Goal: Navigation & Orientation: Find specific page/section

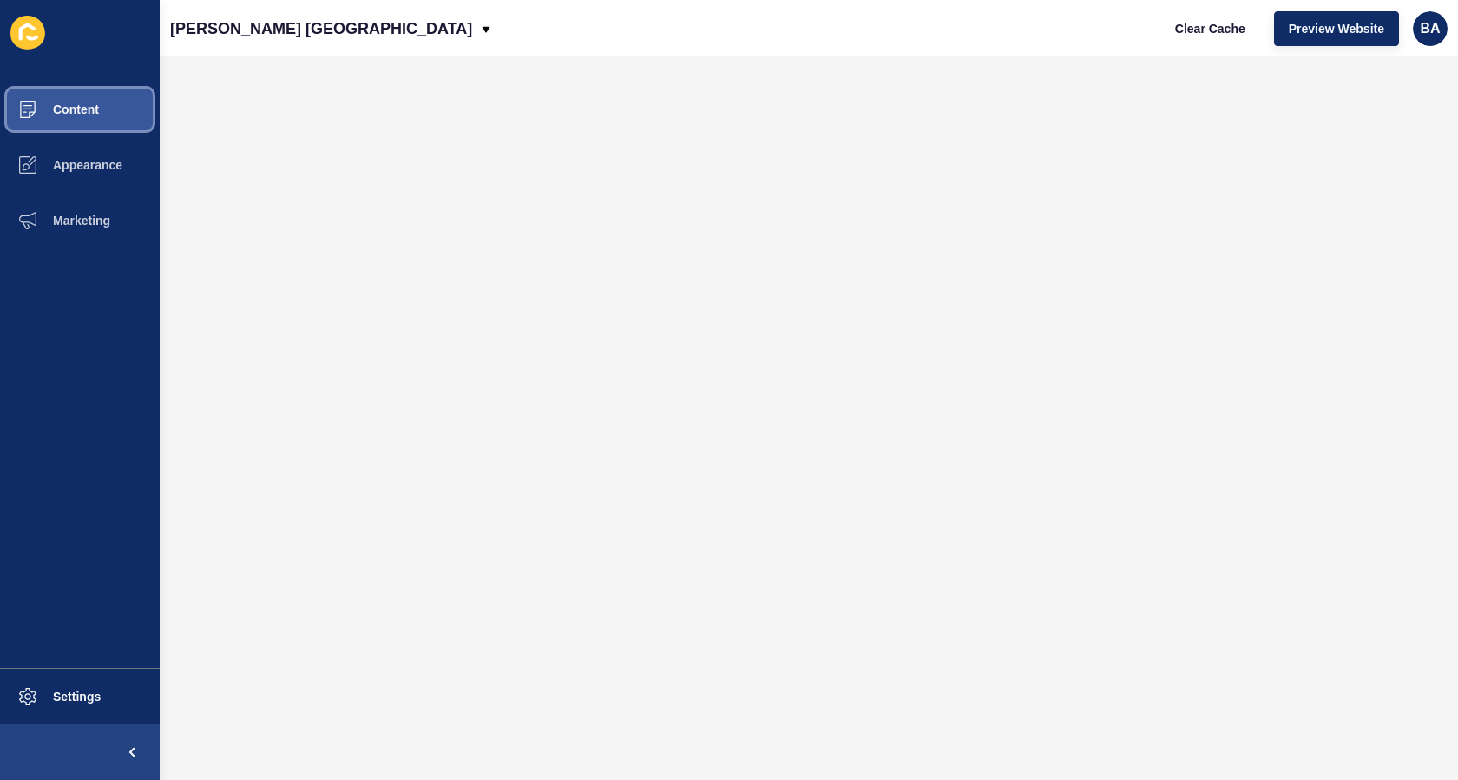
click at [95, 110] on span "Content" at bounding box center [48, 109] width 102 height 14
click at [73, 106] on span "Content" at bounding box center [48, 109] width 102 height 14
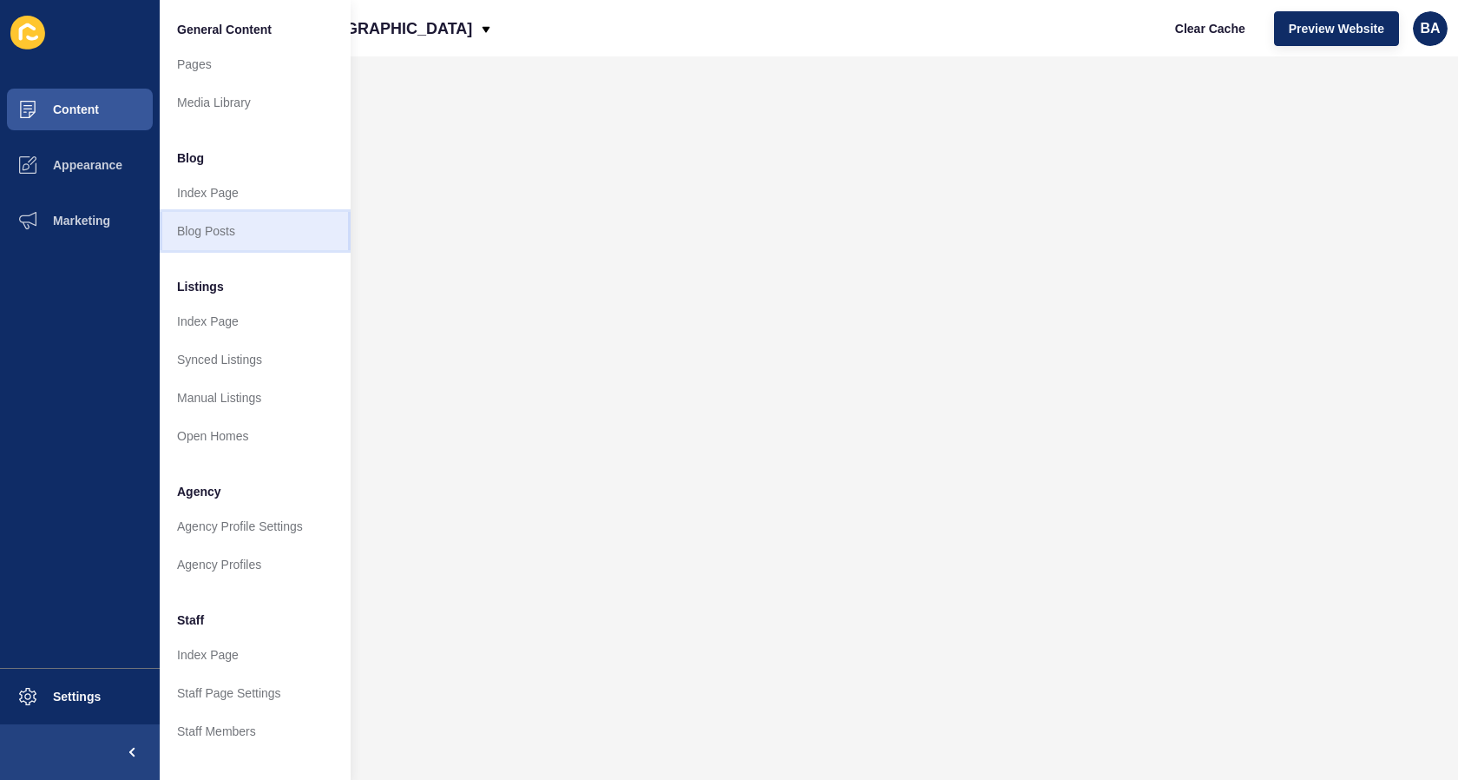
click at [229, 226] on link "Blog Posts" at bounding box center [255, 231] width 191 height 38
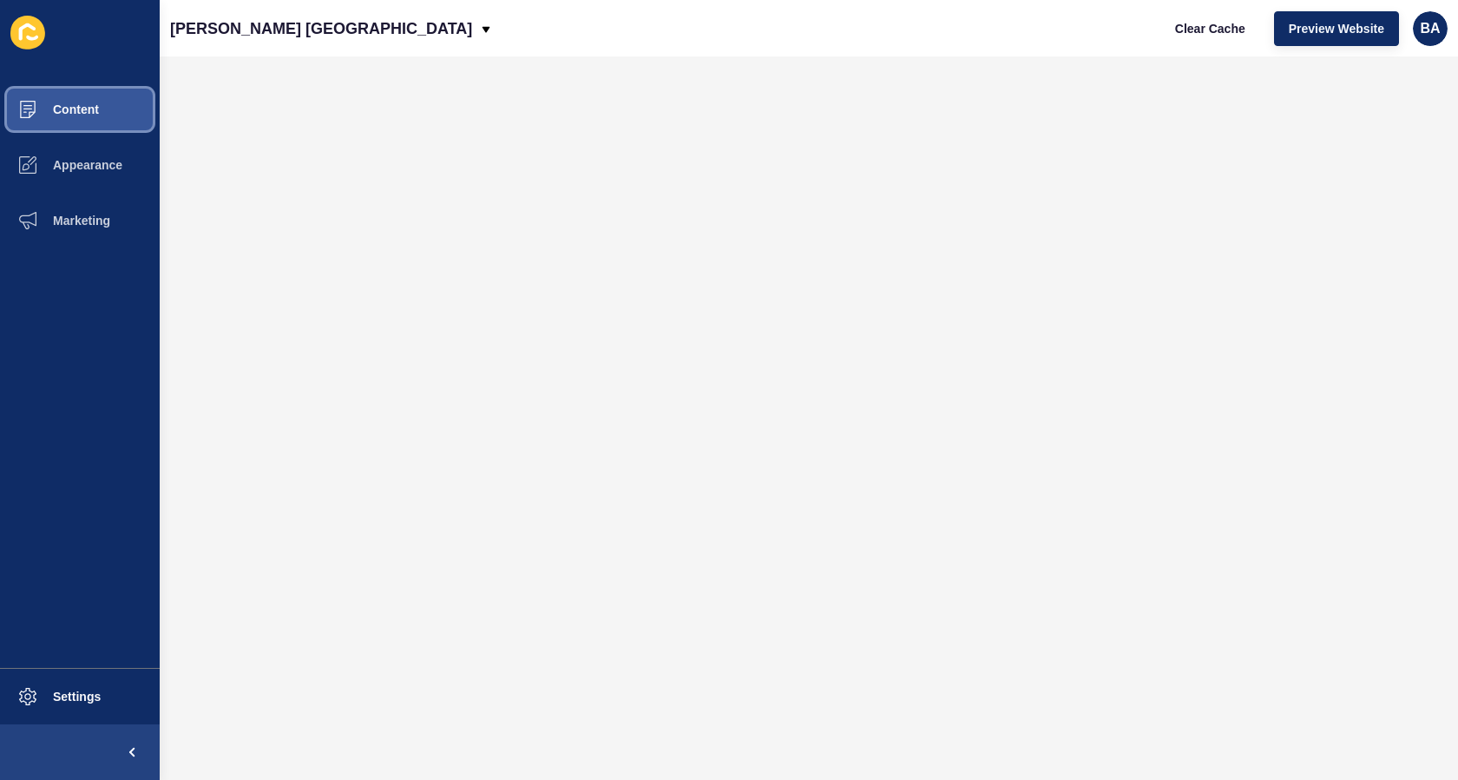
click at [95, 109] on span "Content" at bounding box center [48, 109] width 102 height 14
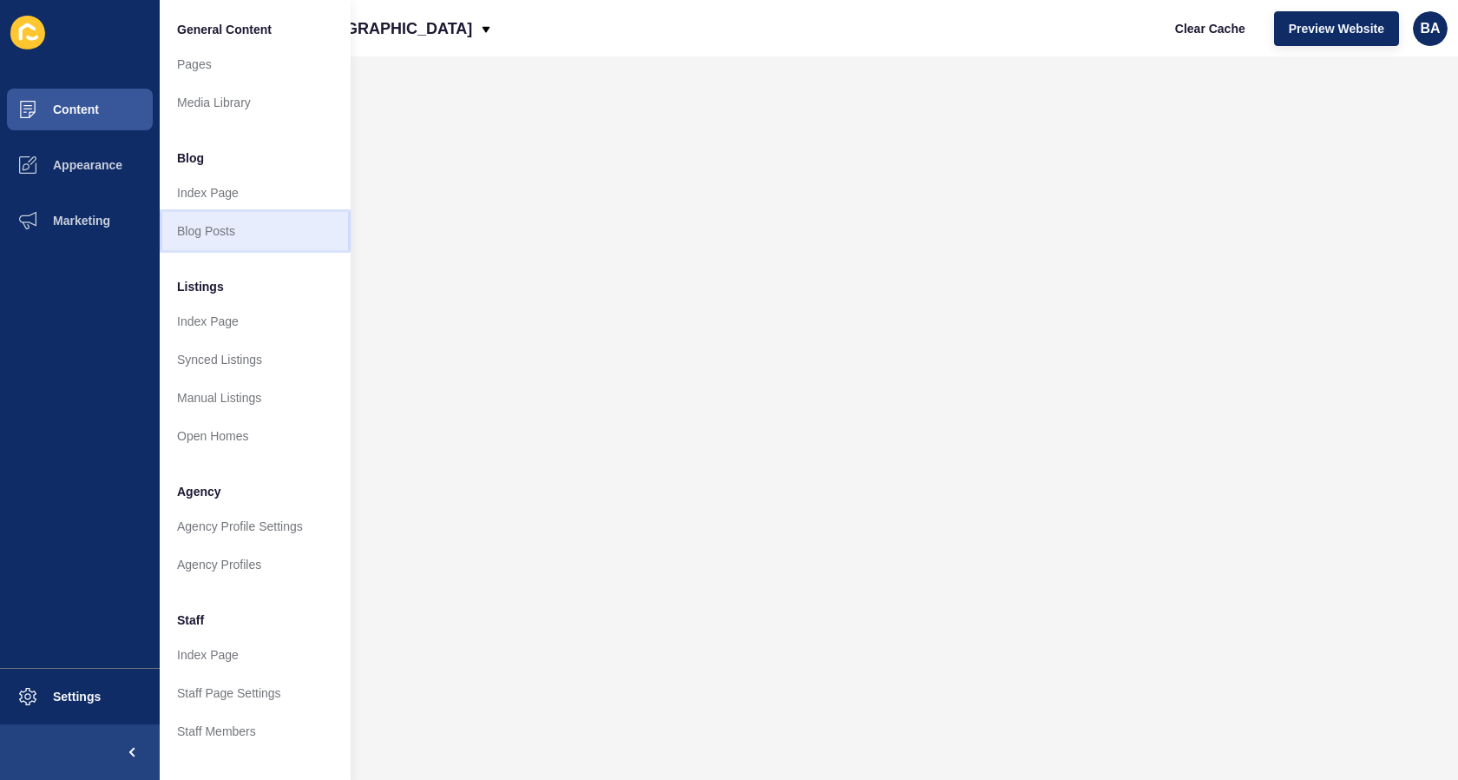
click at [215, 226] on link "Blog Posts" at bounding box center [255, 231] width 191 height 38
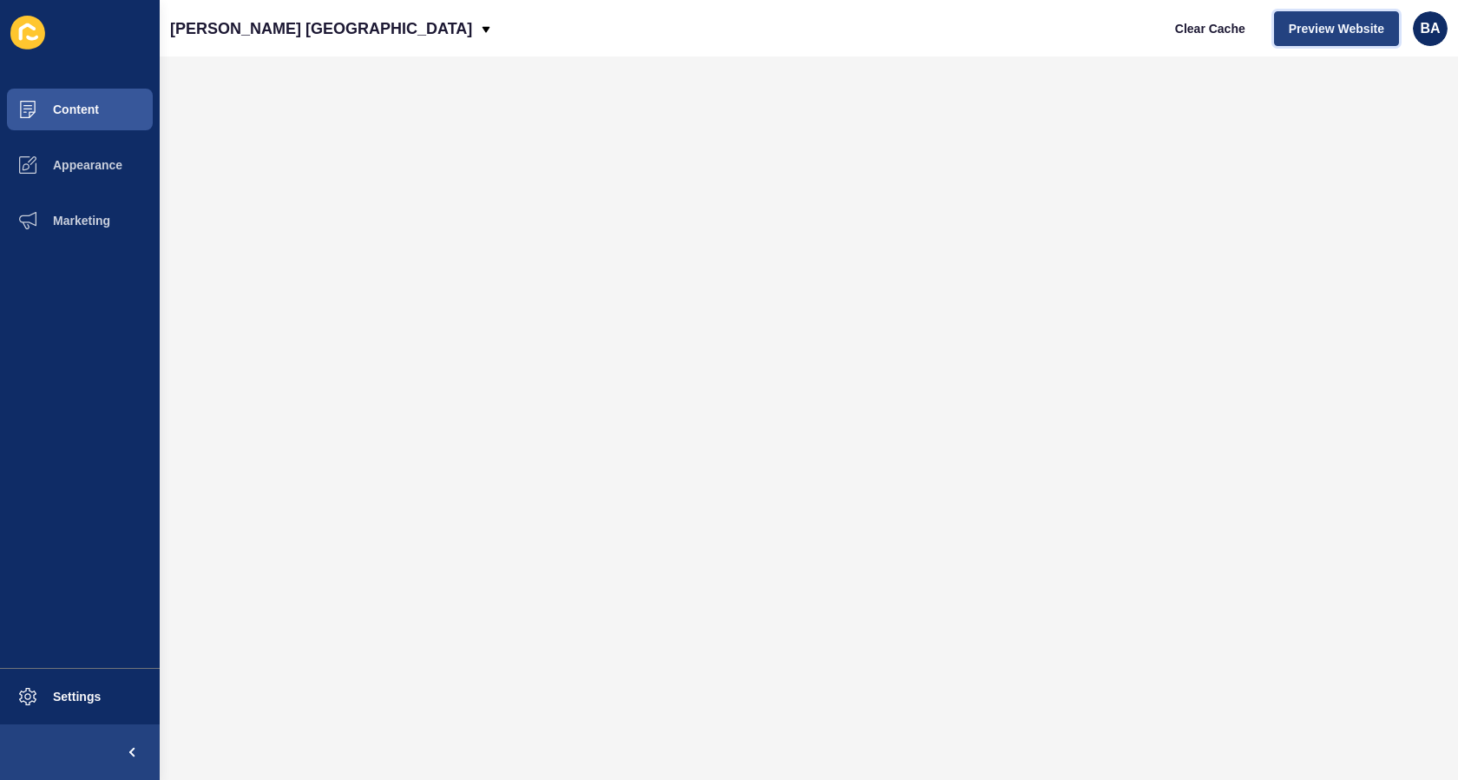
click at [1329, 26] on span "Preview Website" at bounding box center [1336, 28] width 95 height 17
